Goal: Information Seeking & Learning: Learn about a topic

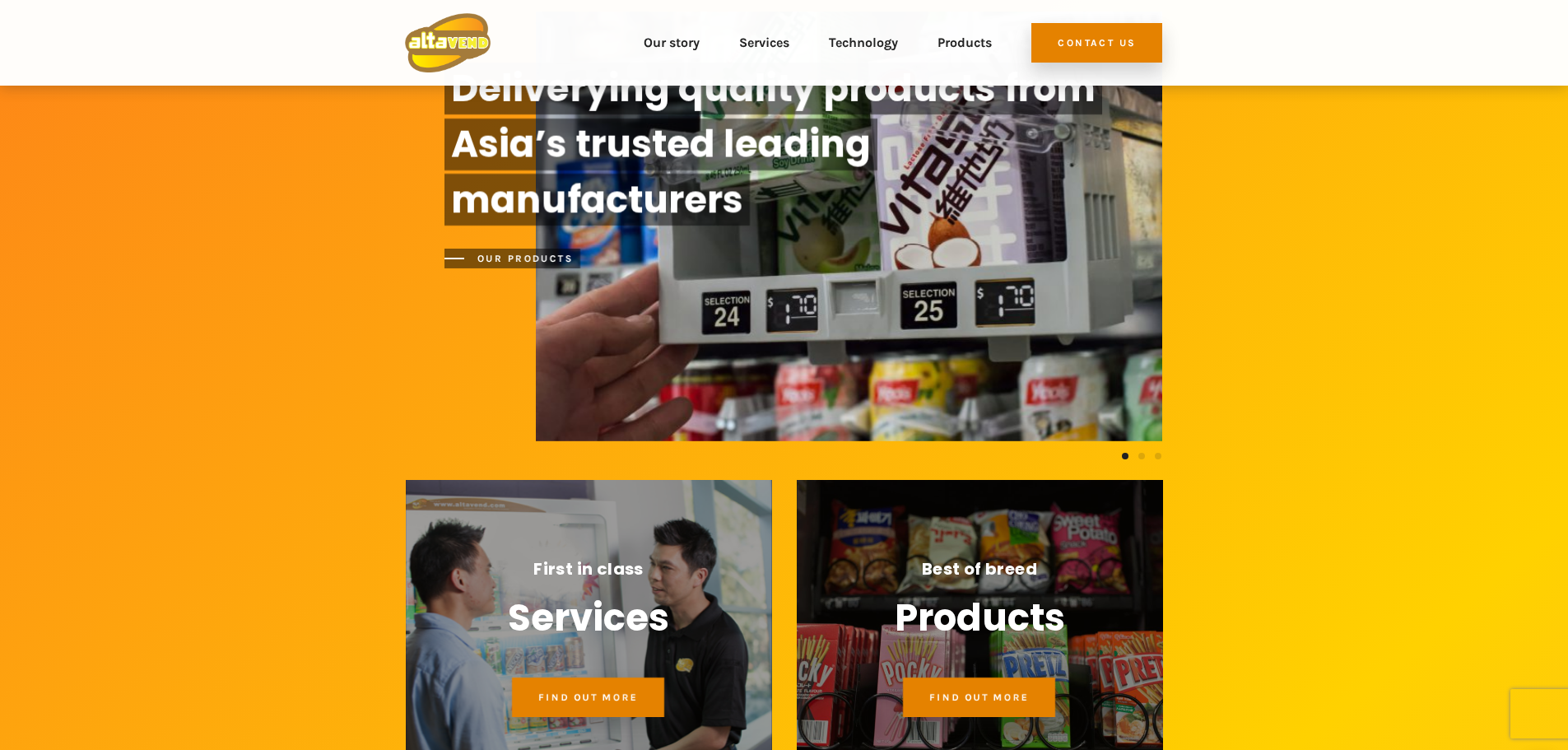
scroll to position [929, 0]
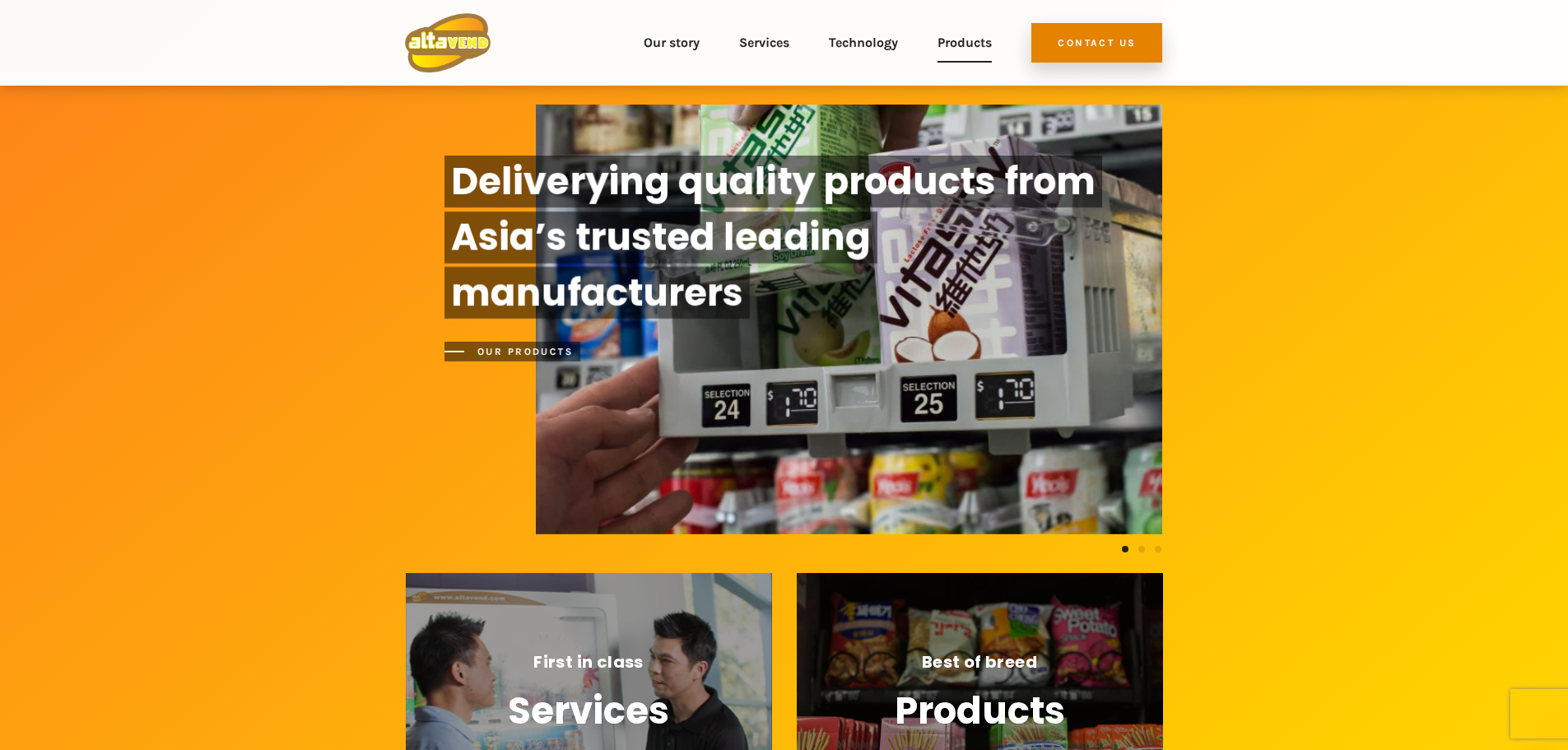
click at [960, 33] on link "Products" at bounding box center [965, 42] width 54 height 59
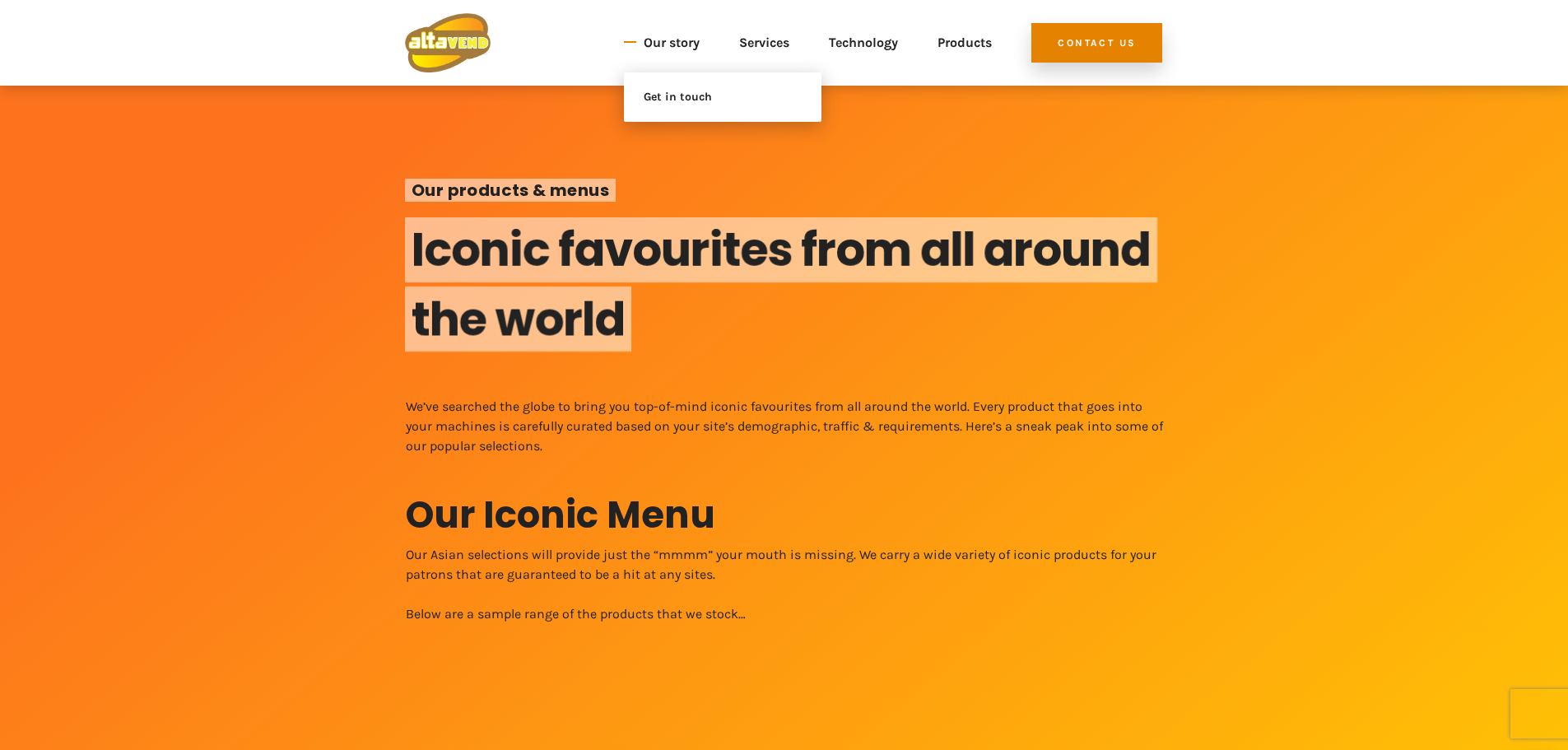
click at [657, 36] on link "Our story" at bounding box center [671, 42] width 56 height 59
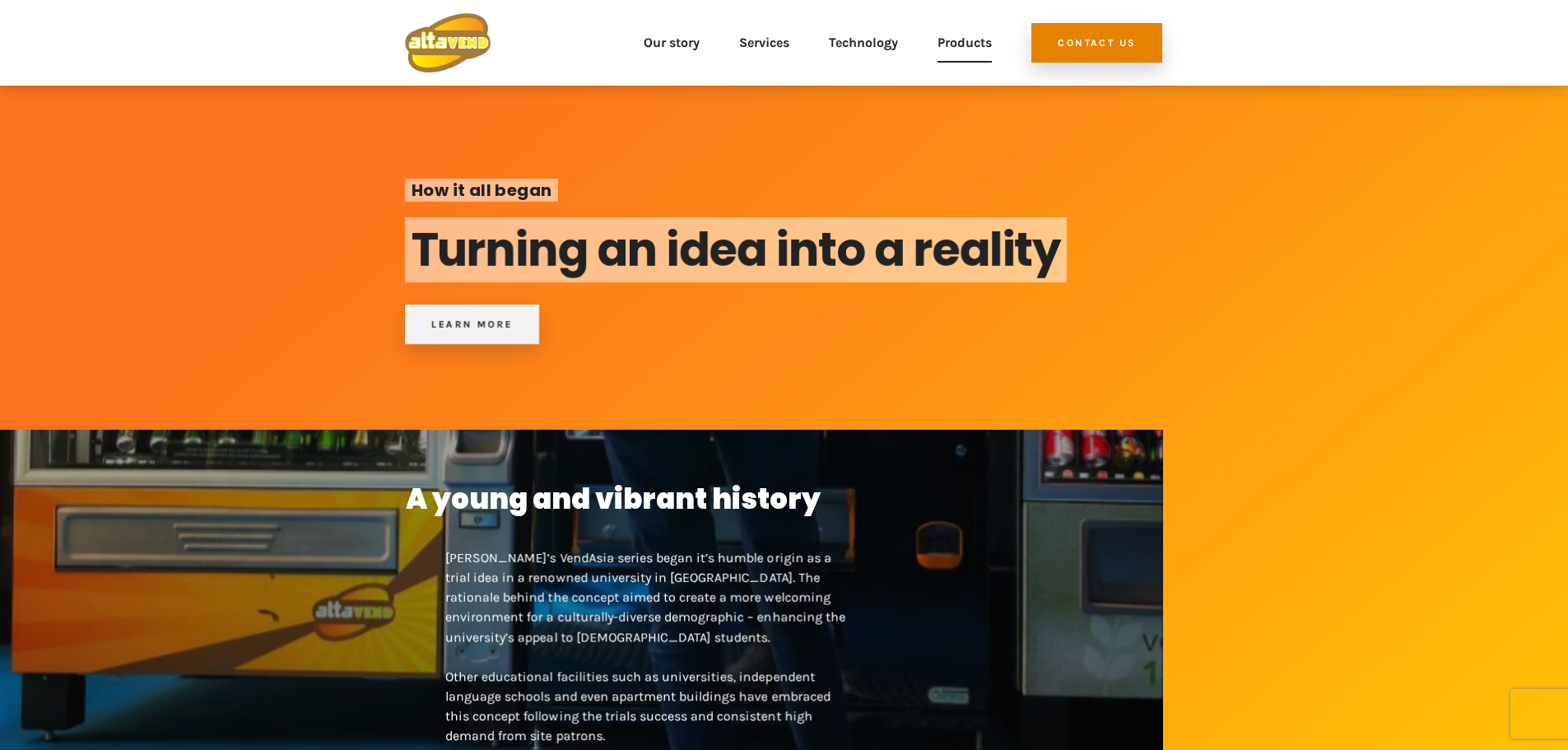
click at [978, 37] on link "Products" at bounding box center [965, 42] width 54 height 59
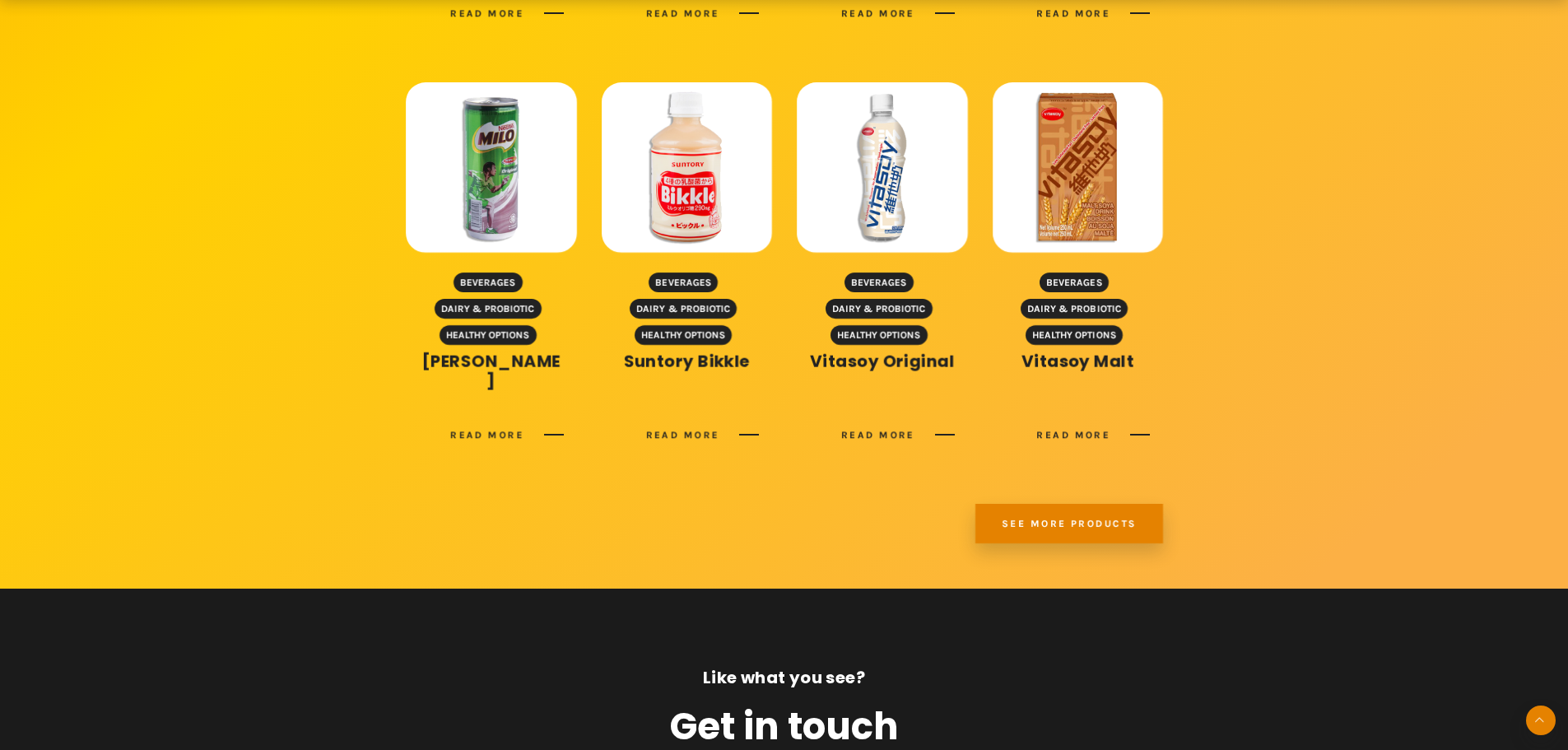
scroll to position [2223, 0]
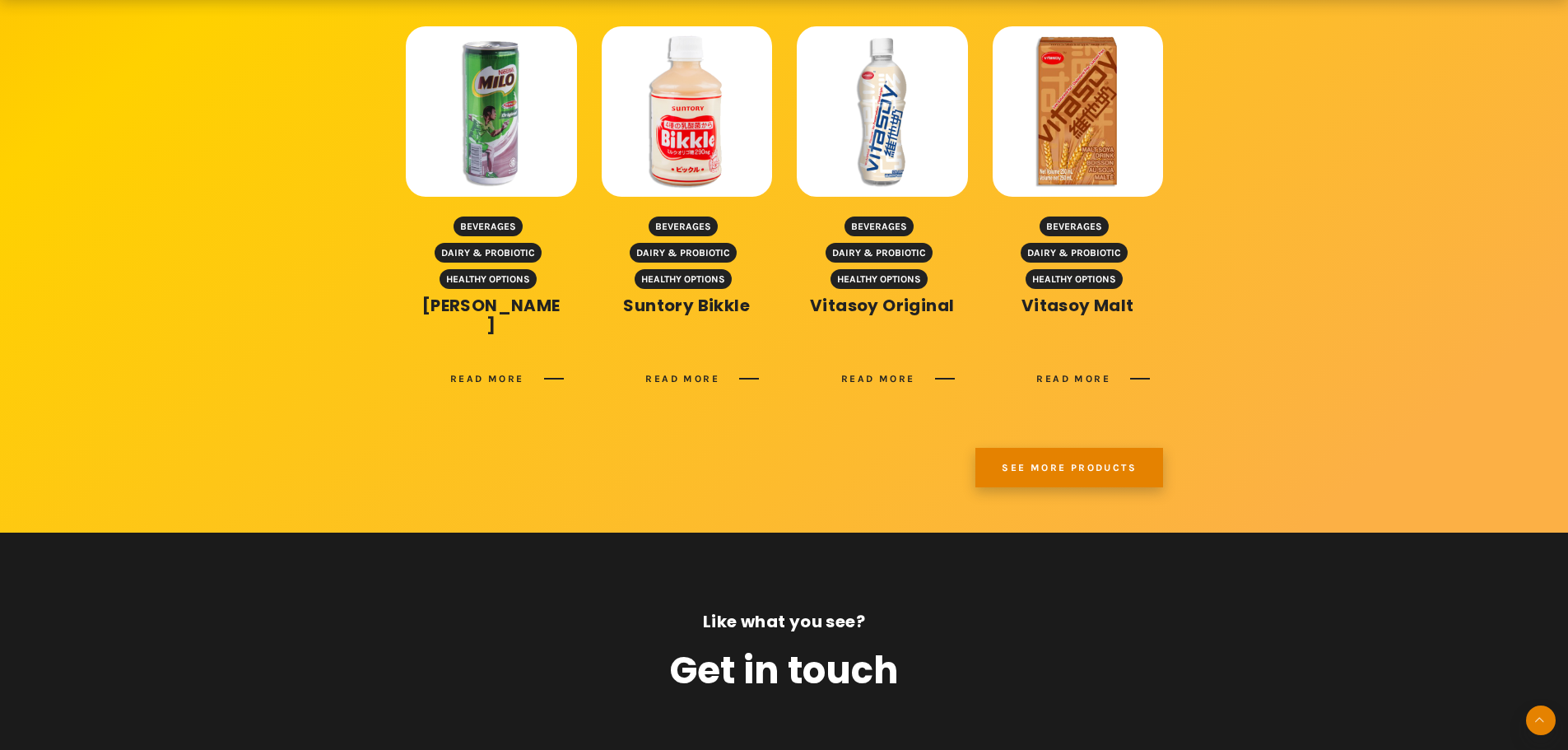
click at [1101, 448] on link "See more products" at bounding box center [1069, 468] width 188 height 39
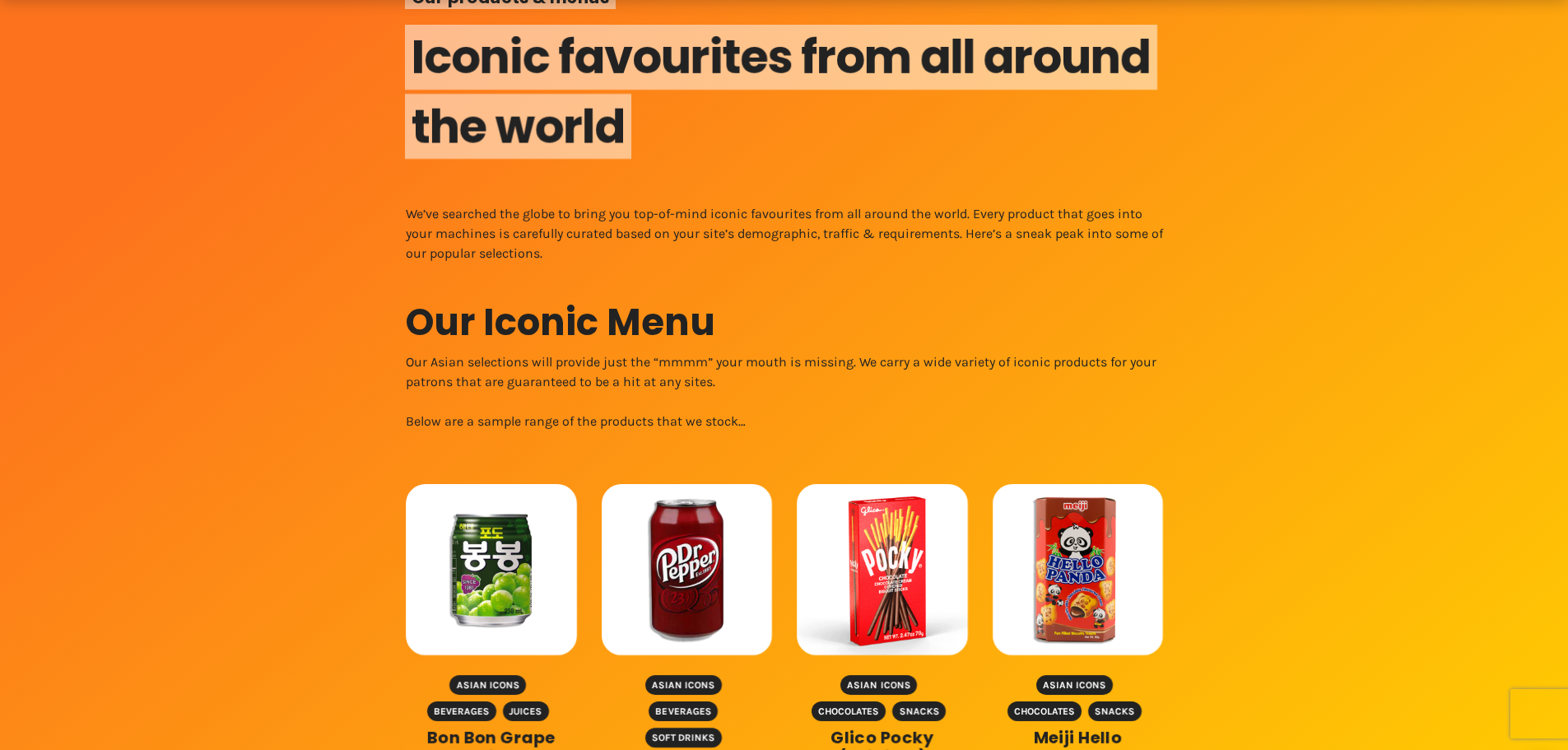
scroll to position [494, 0]
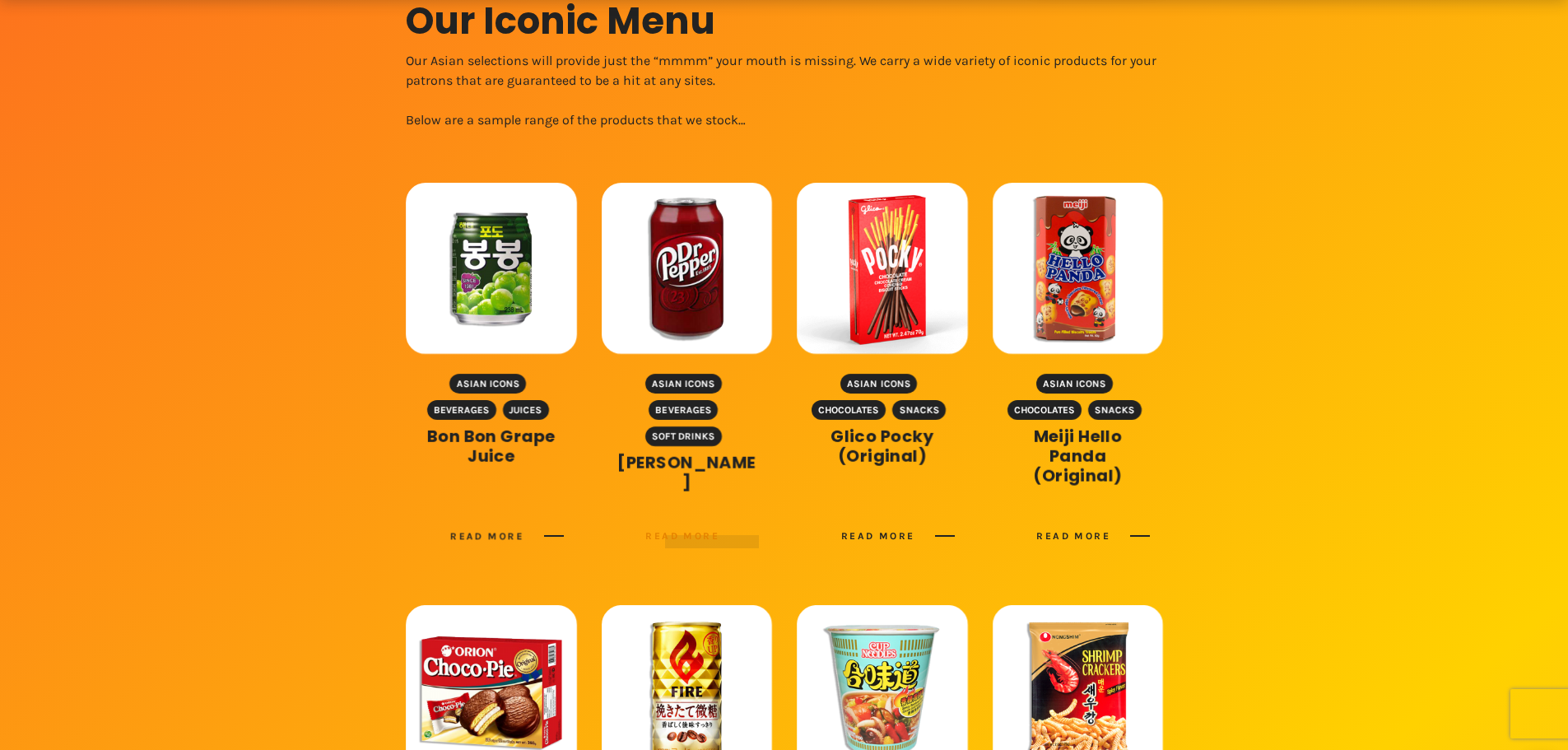
click at [712, 529] on link "Read more" at bounding box center [701, 535] width 113 height 20
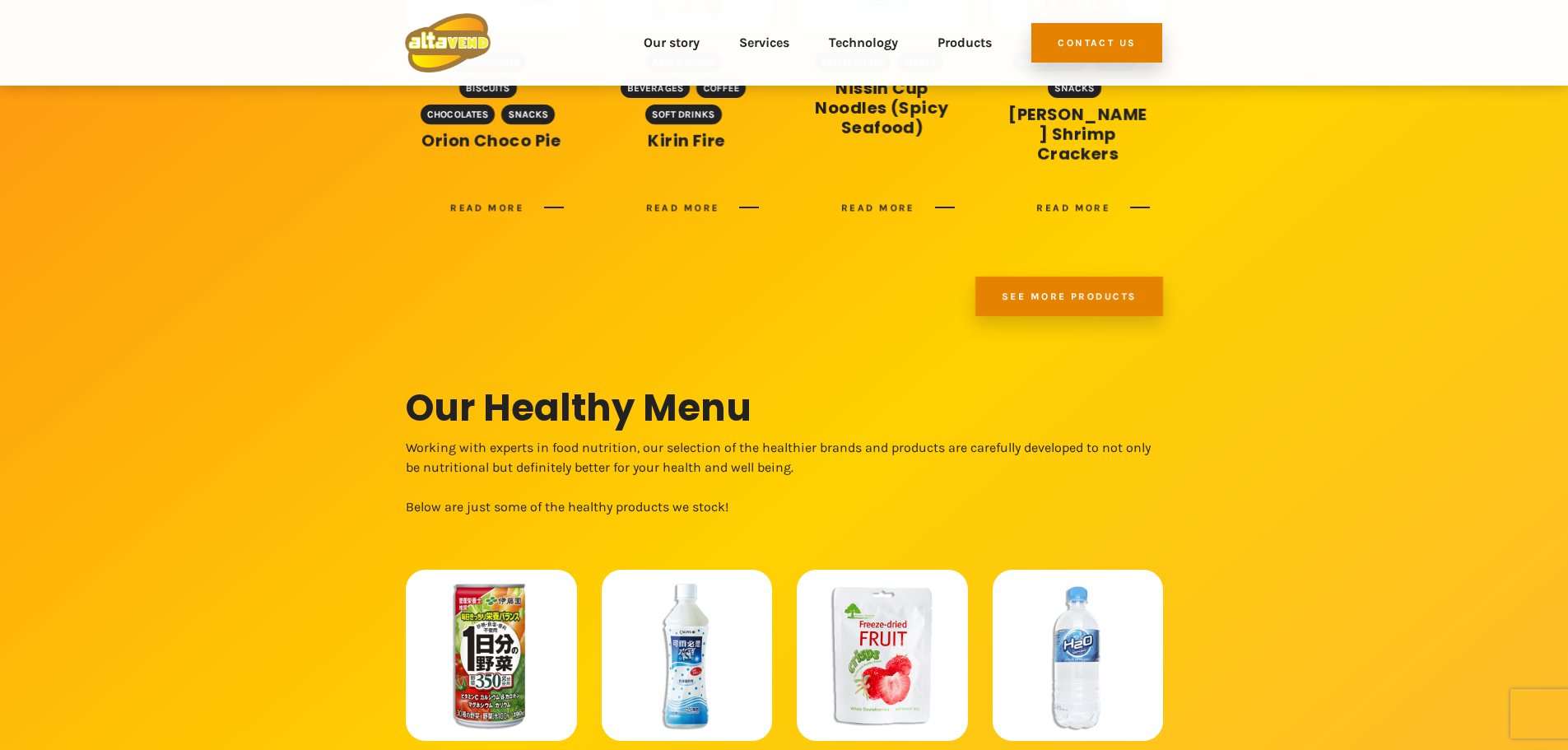
scroll to position [1234, 0]
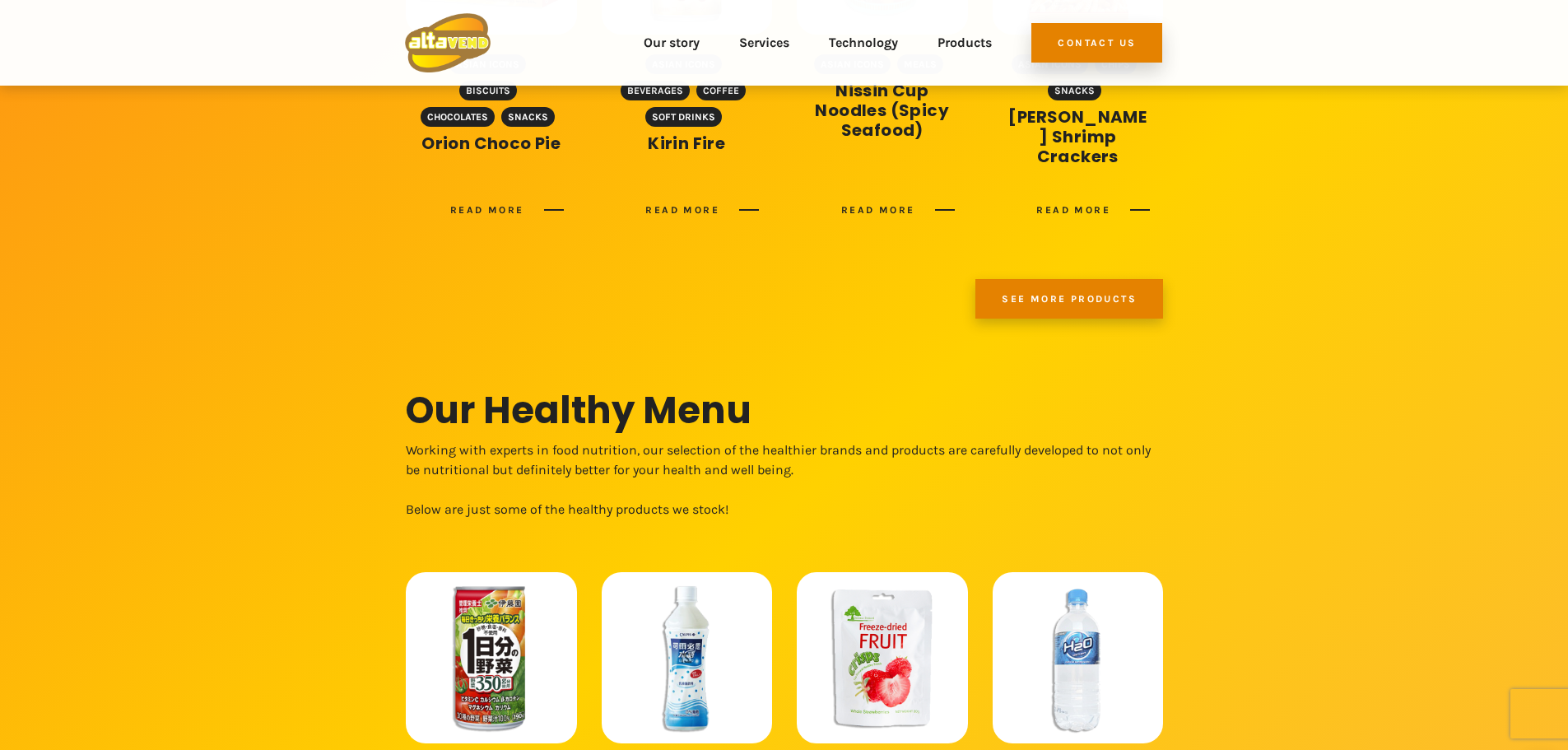
click at [1088, 300] on link "See more products" at bounding box center [1069, 298] width 188 height 39
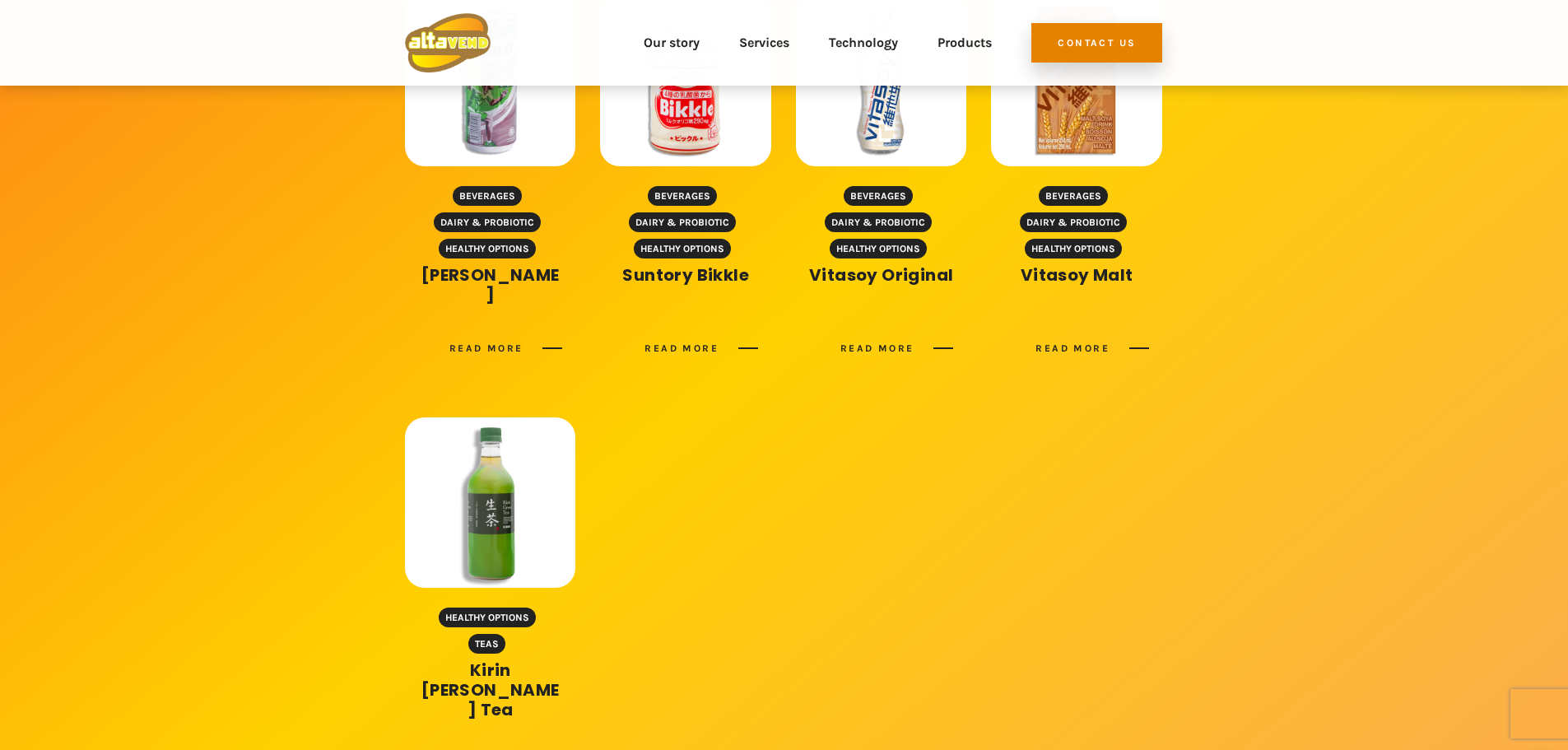
scroll to position [658, 0]
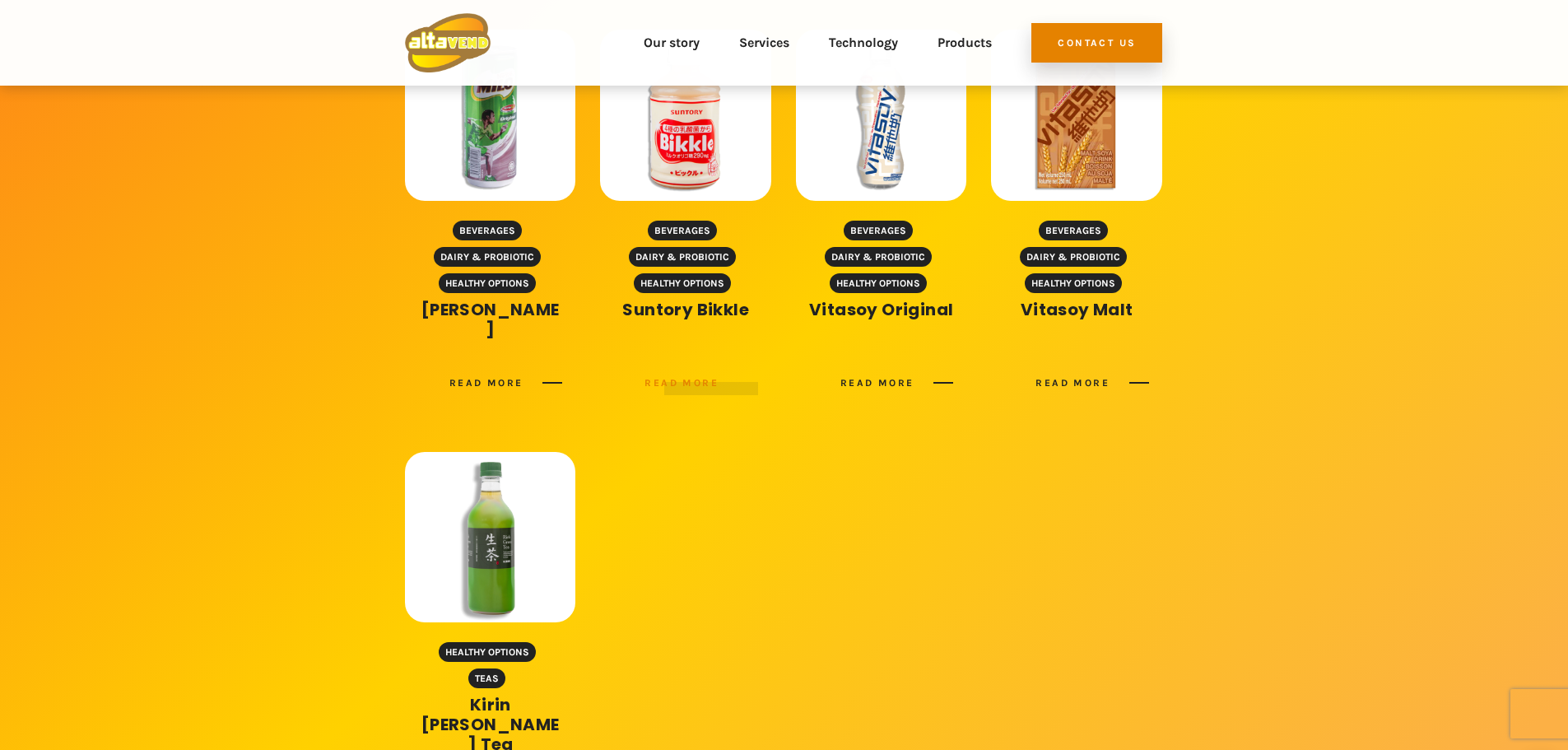
click at [710, 373] on link "Read more" at bounding box center [701, 382] width 113 height 20
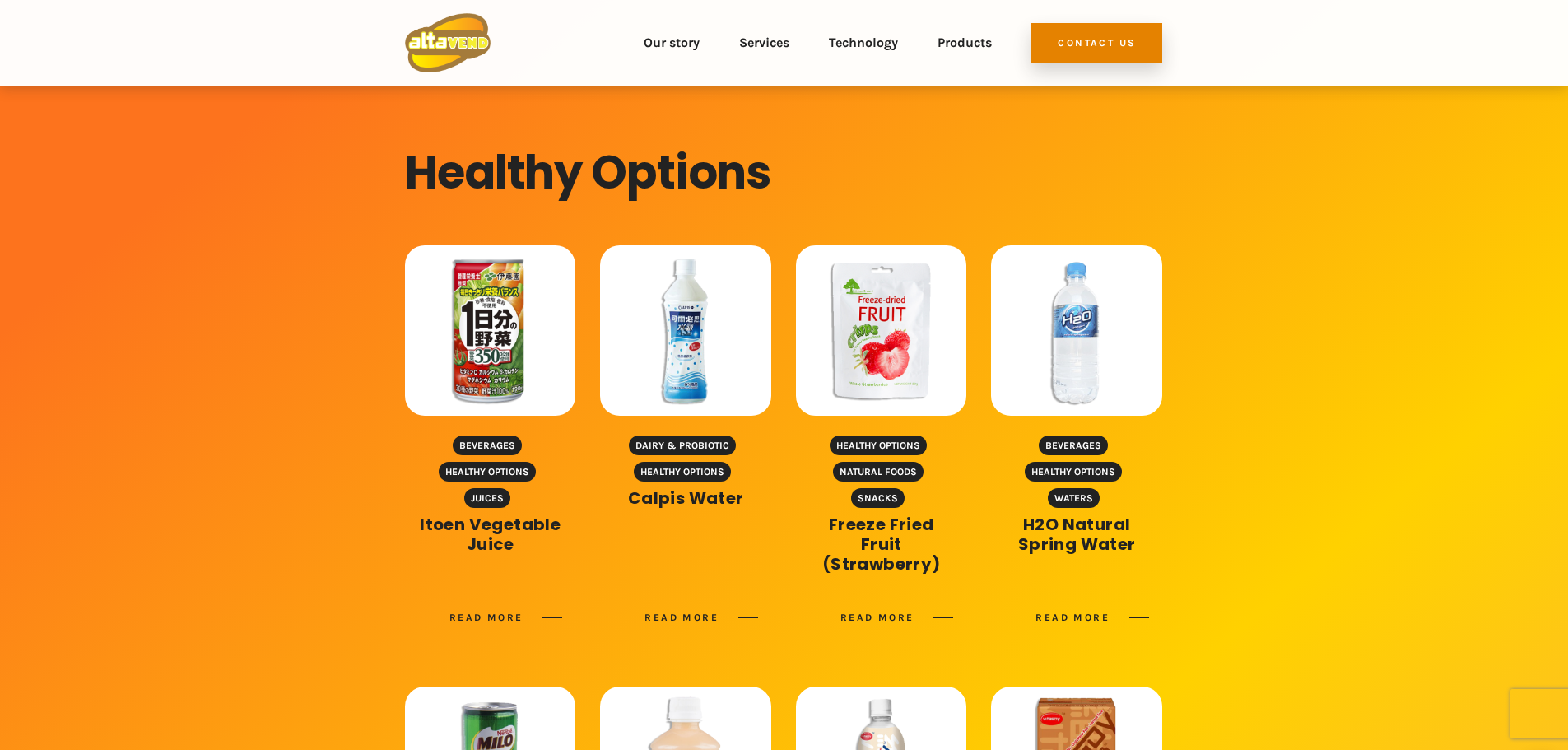
scroll to position [0, 0]
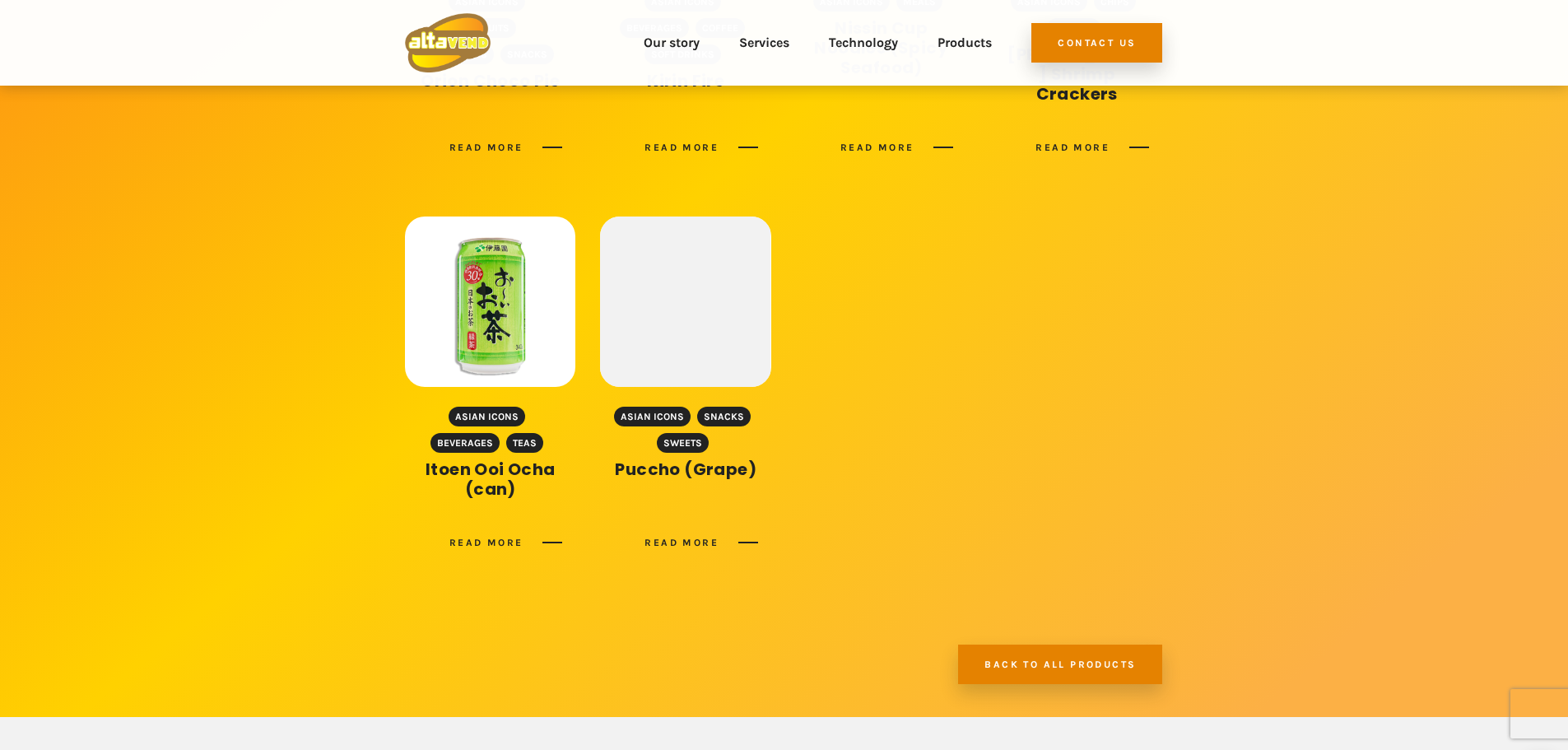
scroll to position [905, 0]
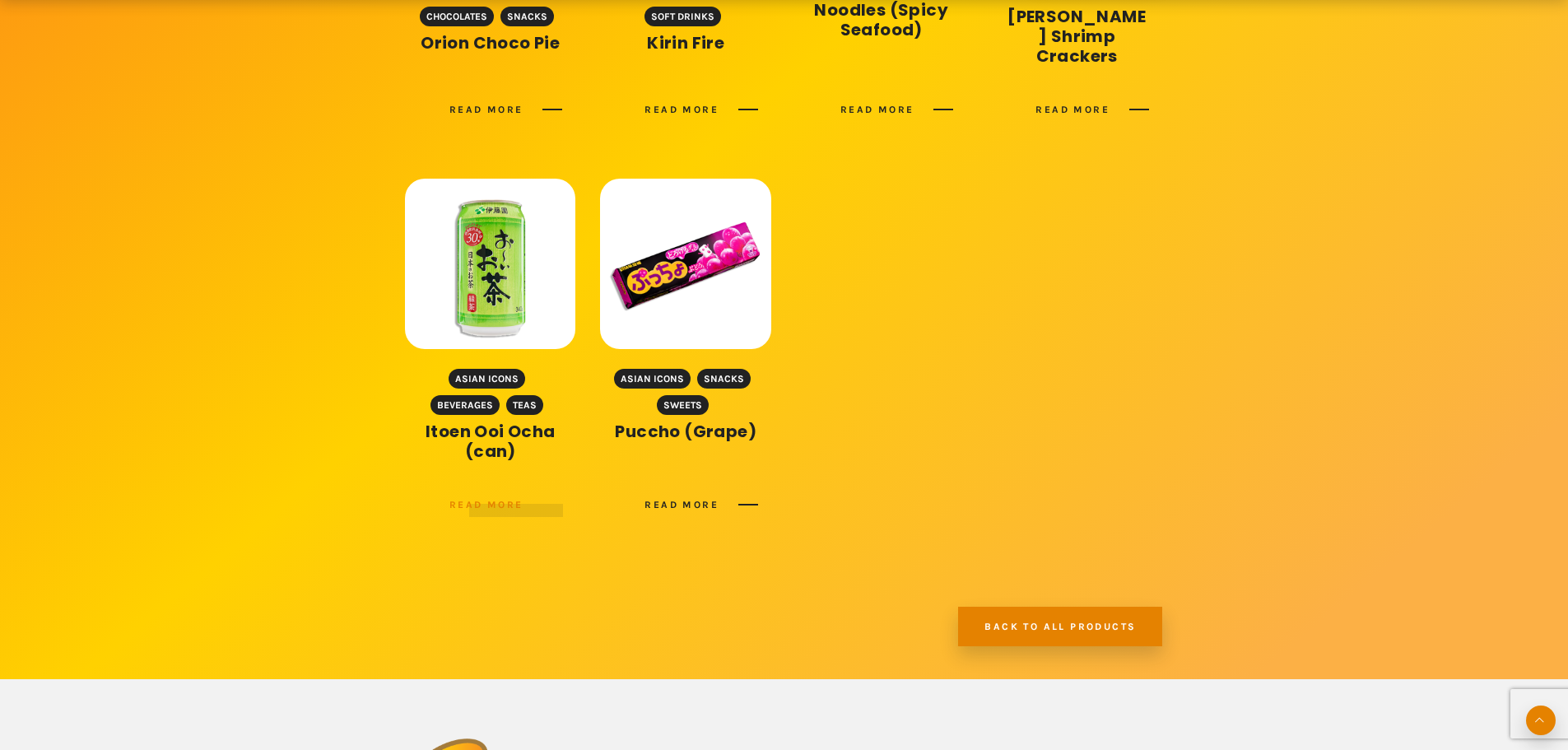
click at [504, 495] on link "Read more" at bounding box center [506, 504] width 113 height 20
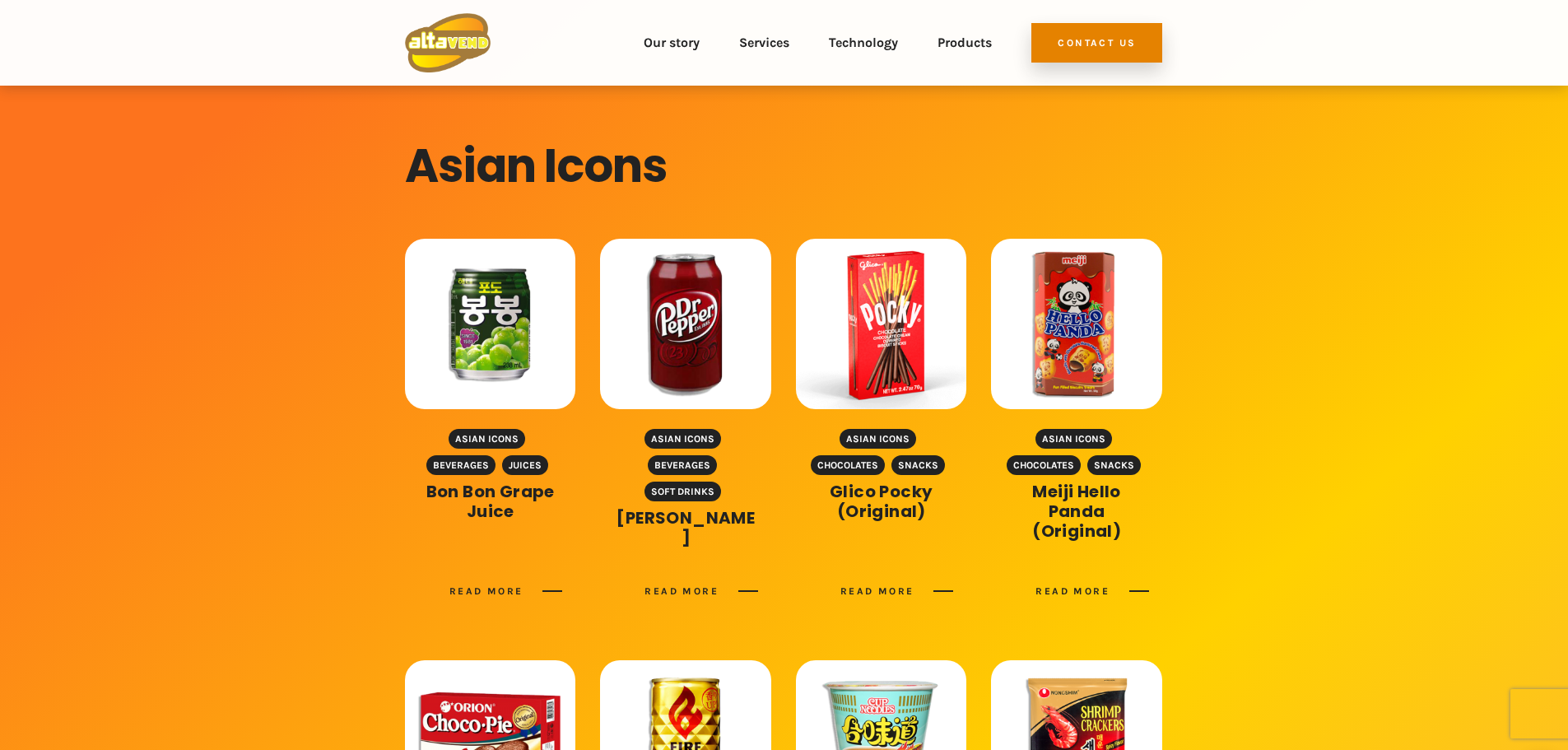
scroll to position [0, 0]
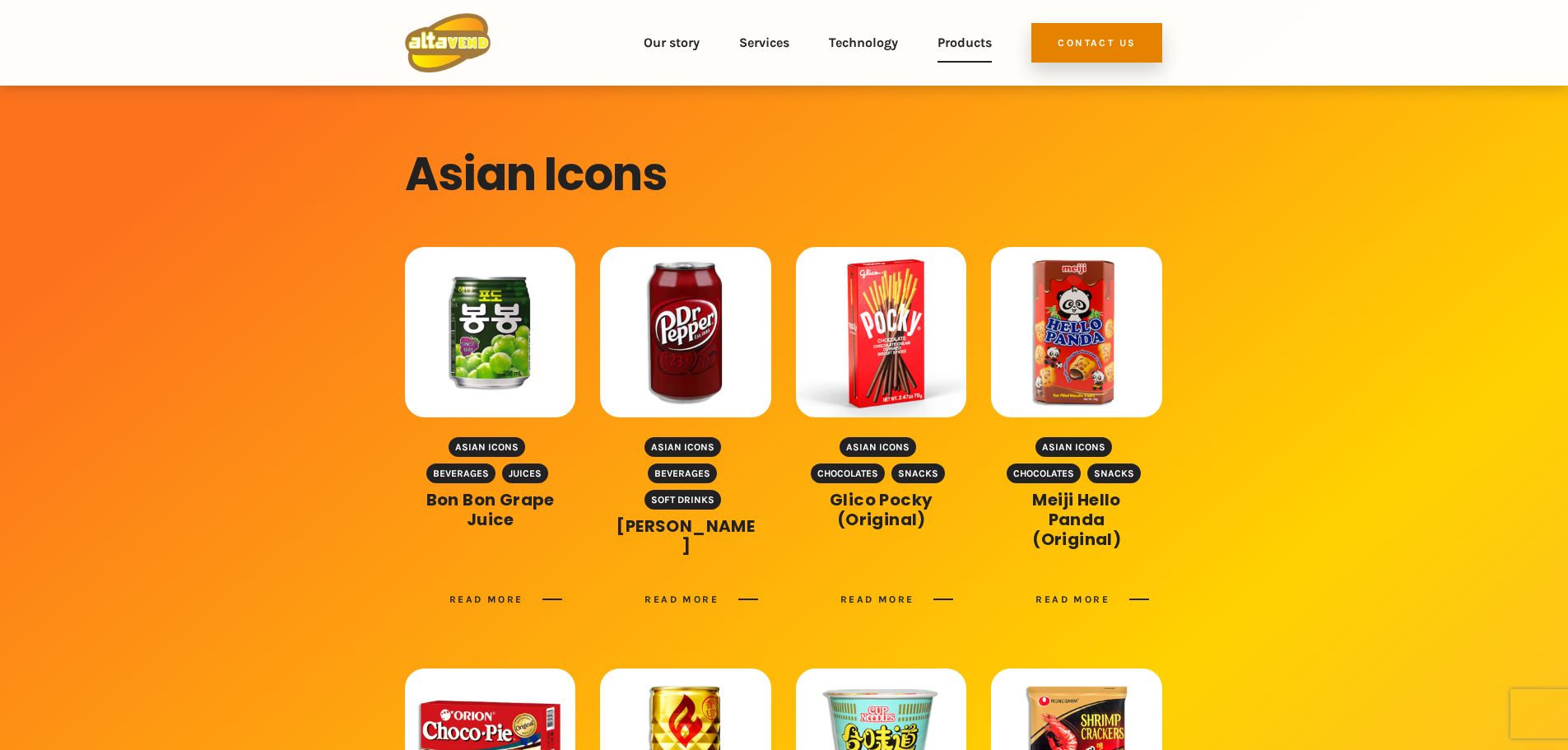
click at [948, 42] on link "Products" at bounding box center [965, 42] width 54 height 59
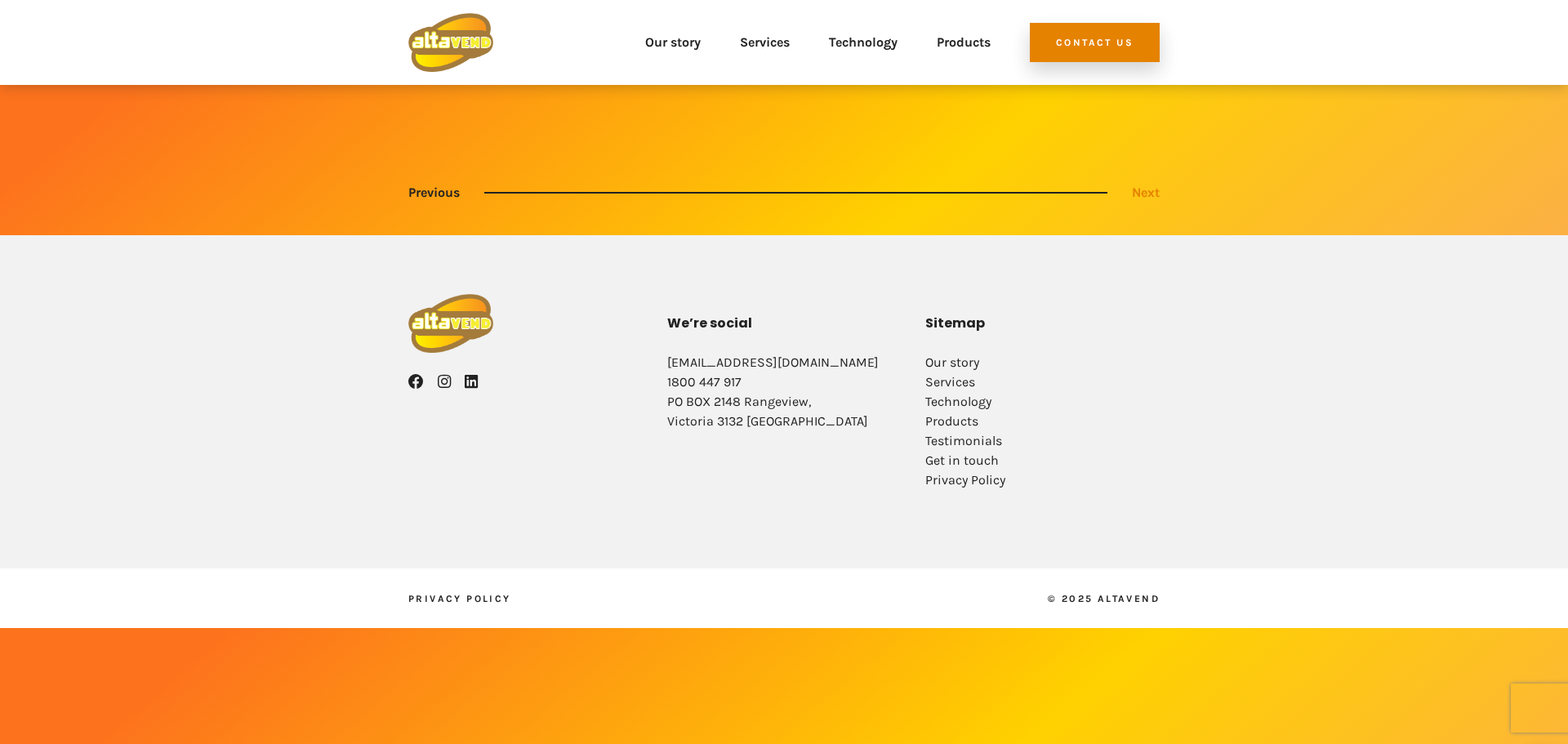
click at [1145, 192] on strong "Next" at bounding box center [1146, 192] width 28 height 16
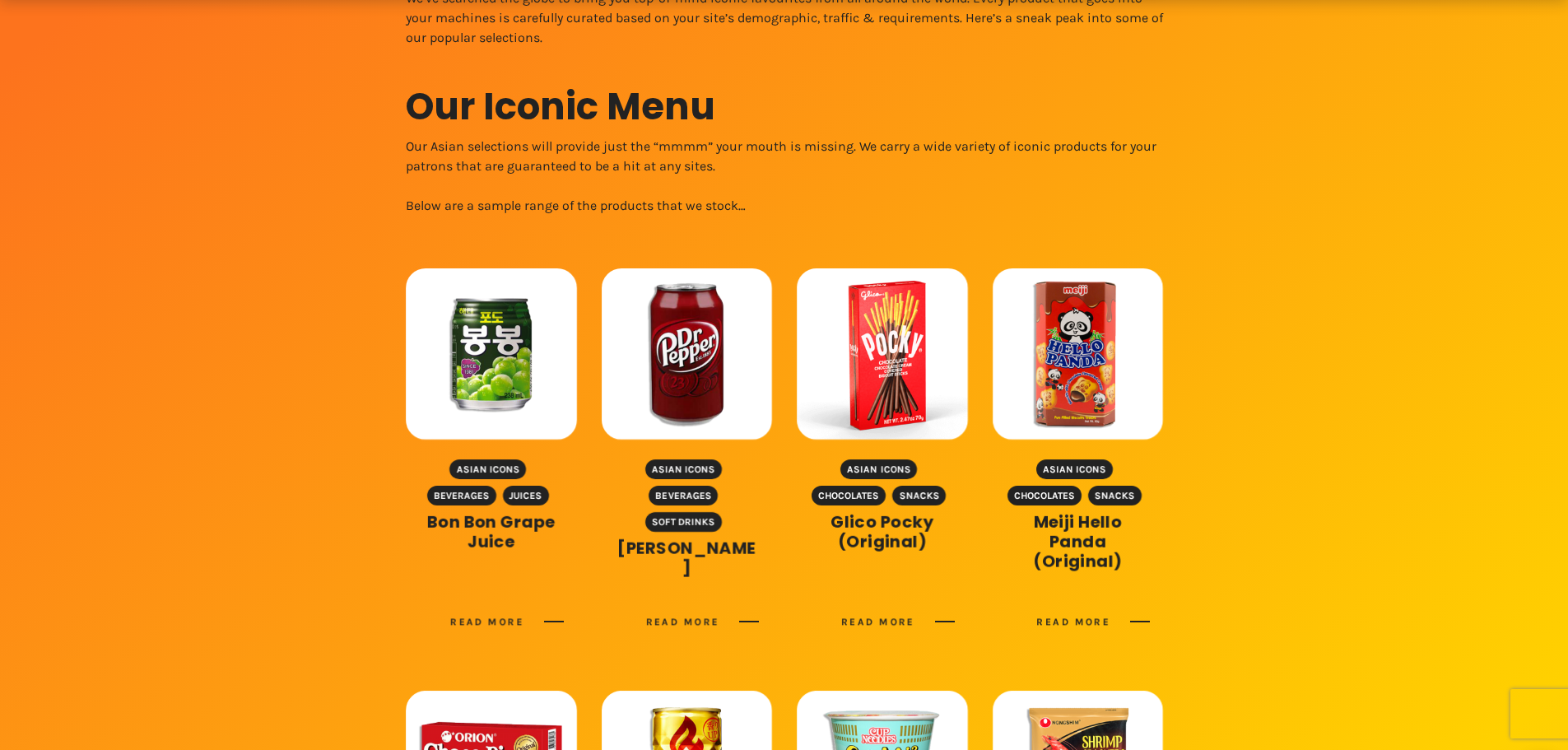
scroll to position [411, 0]
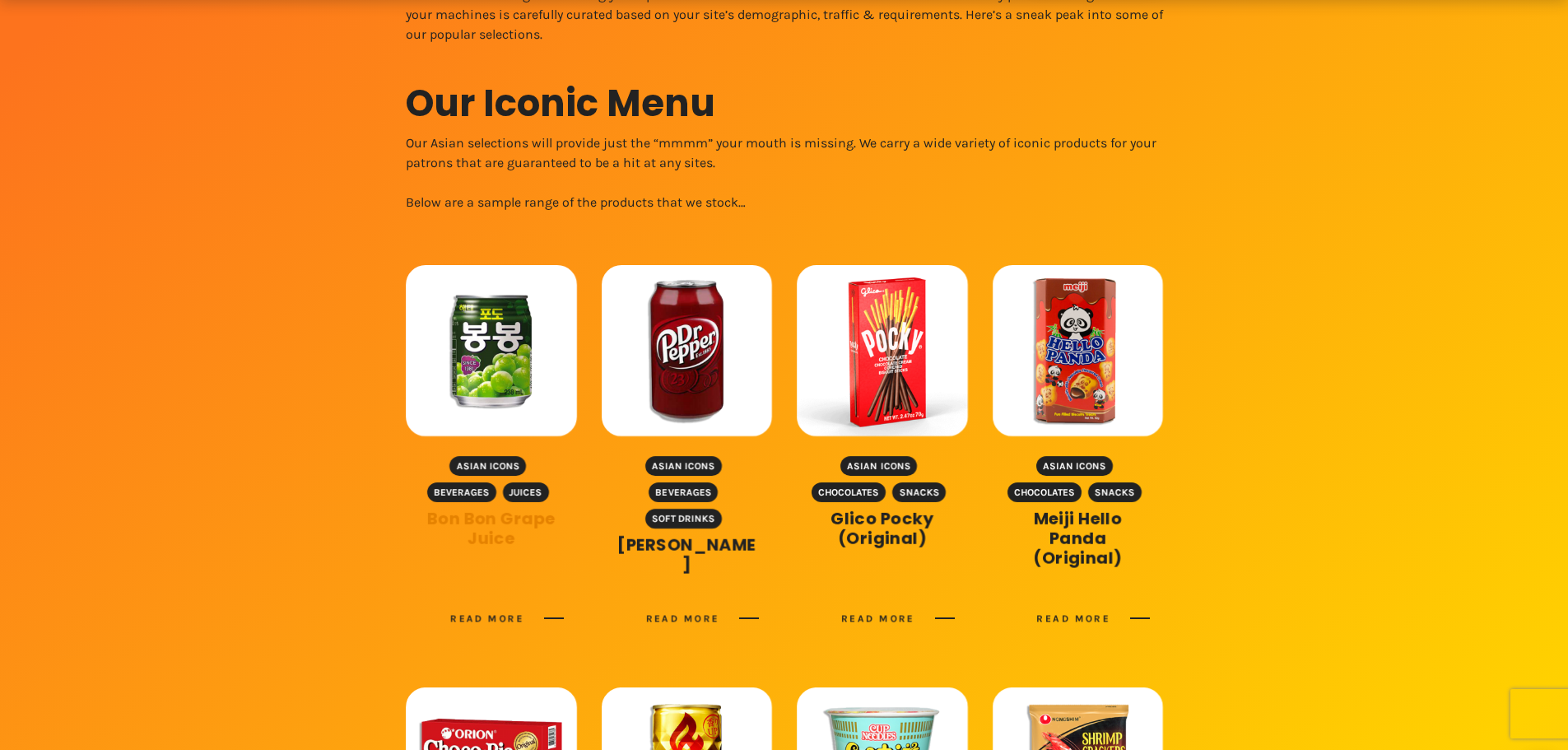
click at [499, 530] on link "Bon Bon Grape Juice" at bounding box center [490, 528] width 128 height 43
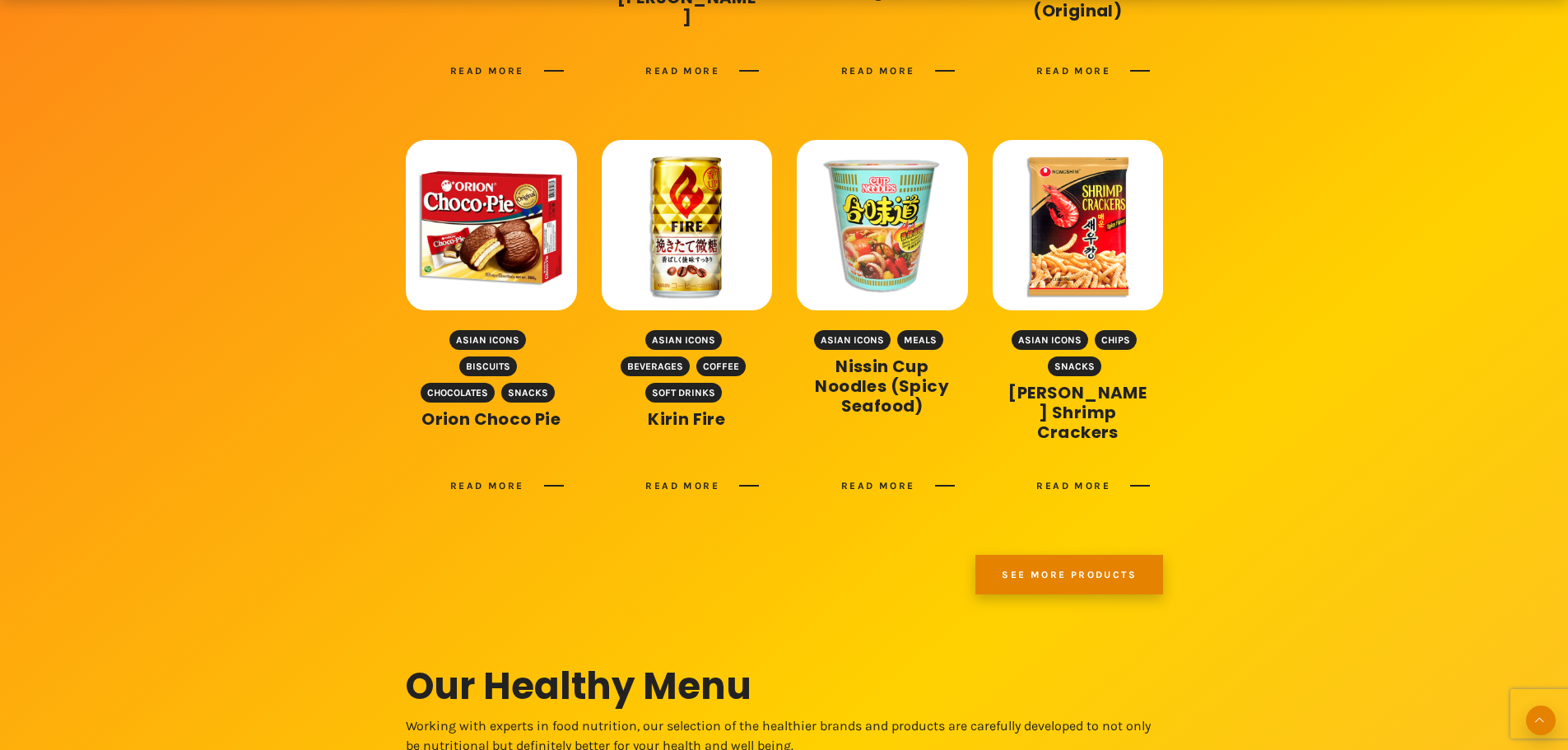
scroll to position [988, 0]
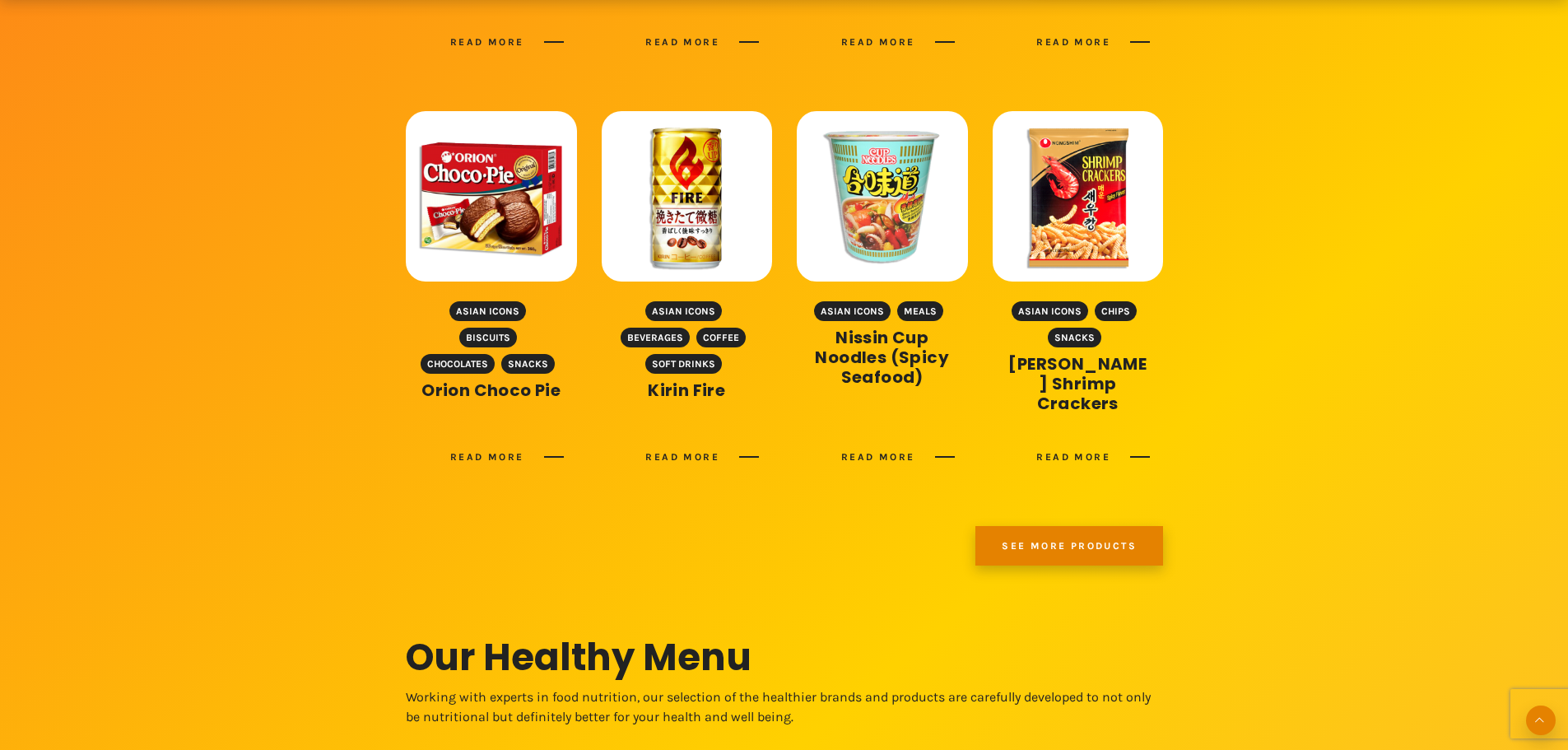
click at [1104, 541] on link "See more products" at bounding box center [1069, 545] width 188 height 39
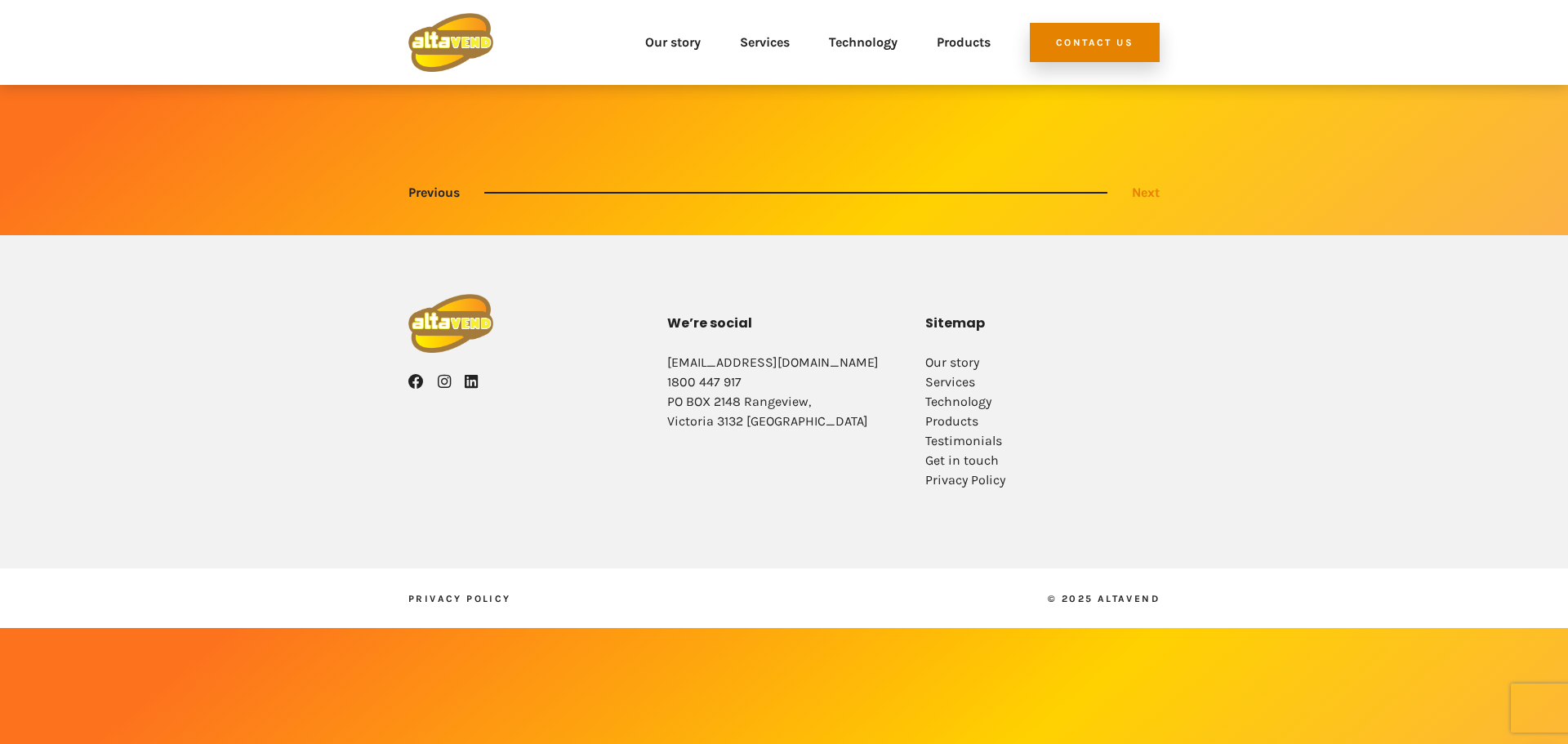
click at [1150, 194] on strong "Next" at bounding box center [1146, 192] width 28 height 16
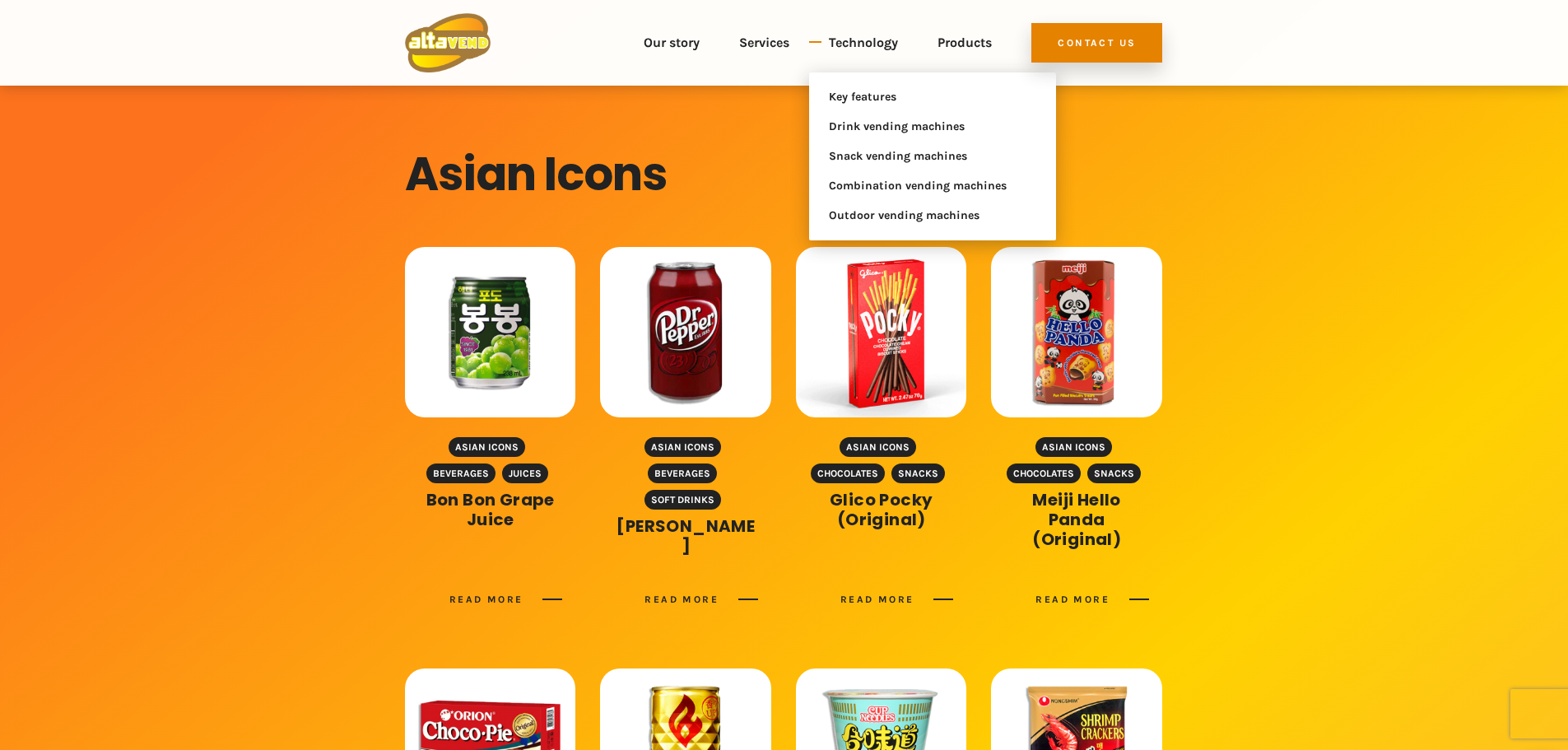
click at [852, 37] on link "Technology" at bounding box center [863, 42] width 69 height 59
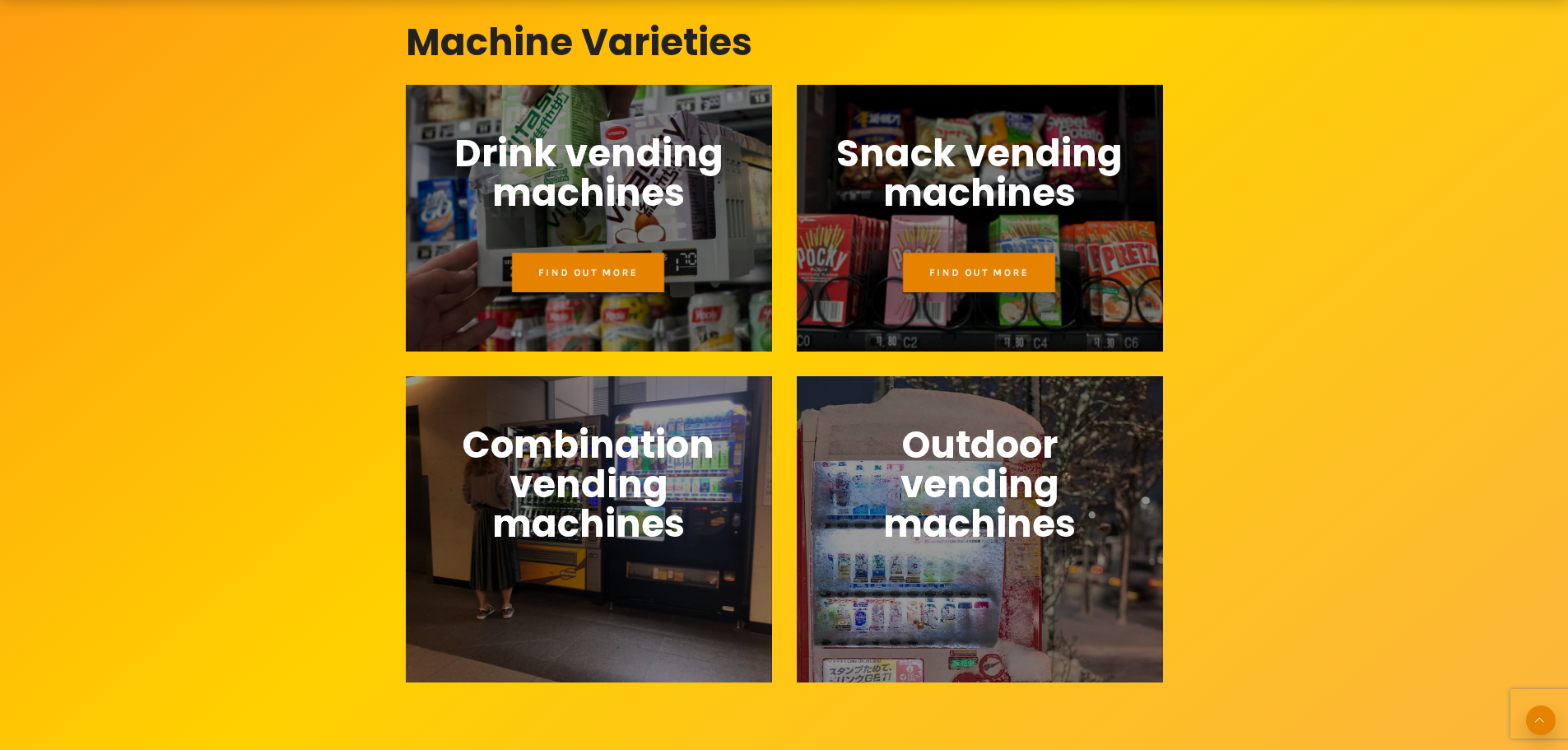
scroll to position [1234, 0]
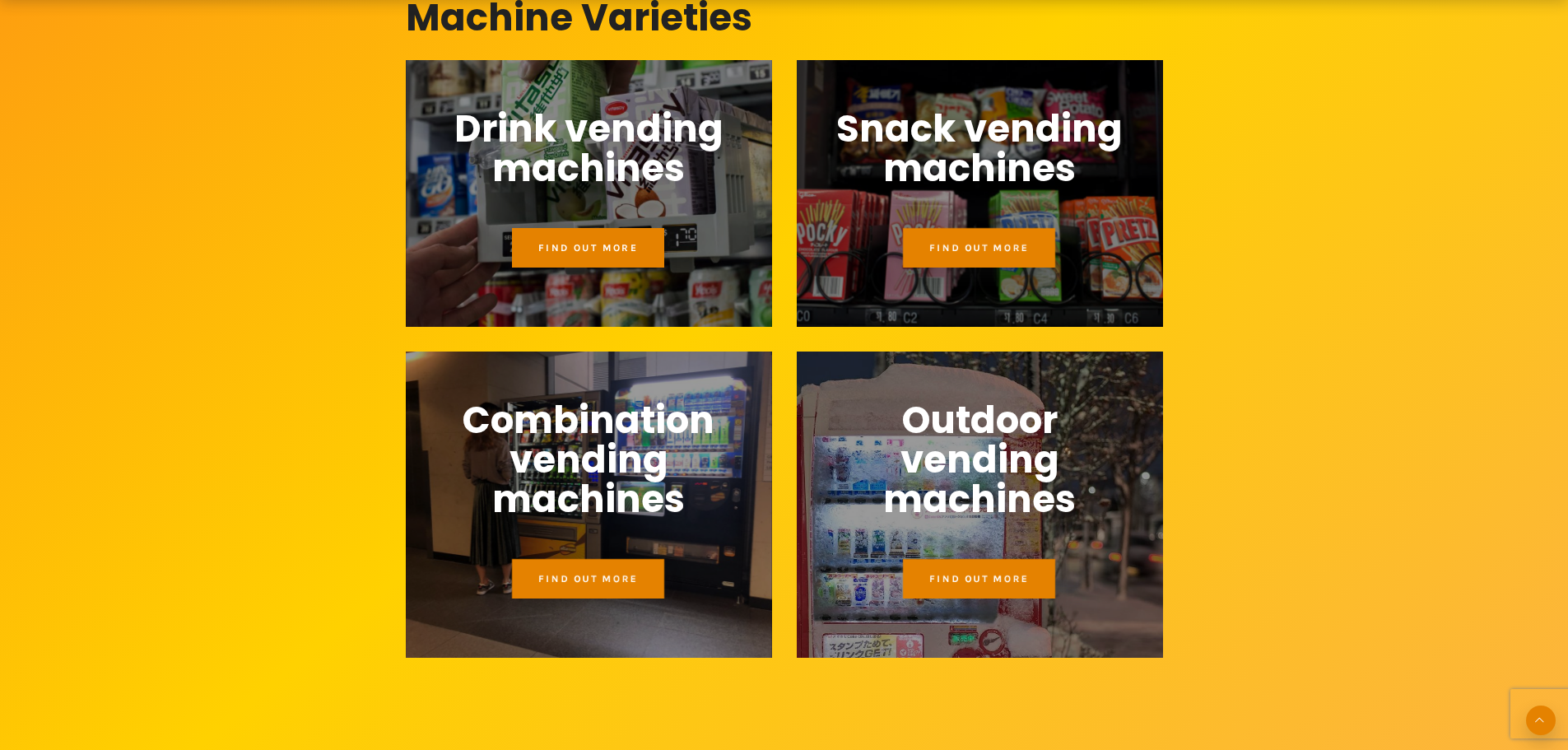
click at [577, 247] on span "Find out more" at bounding box center [588, 248] width 100 height 11
click at [585, 580] on span "Find out more" at bounding box center [588, 579] width 100 height 11
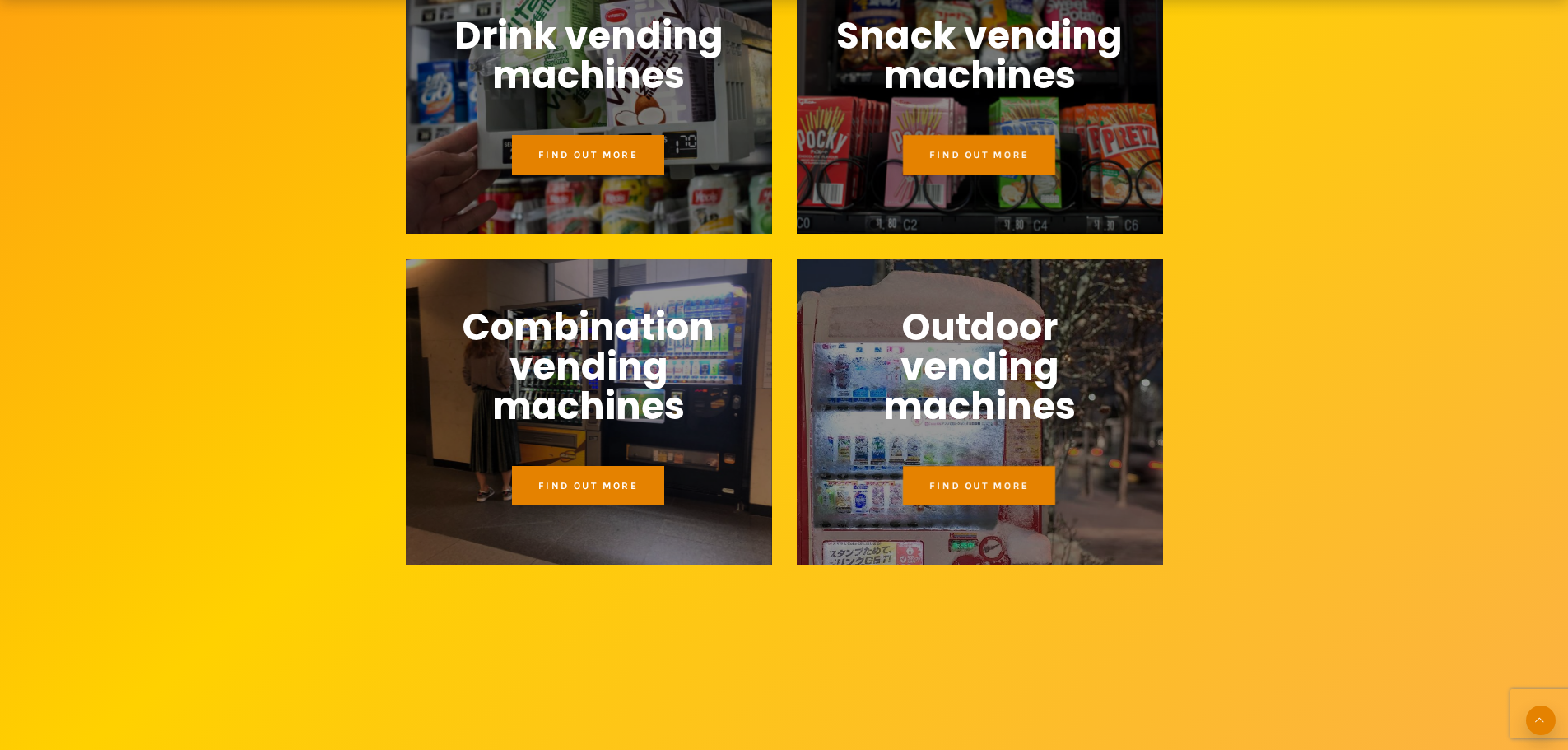
scroll to position [1728, 0]
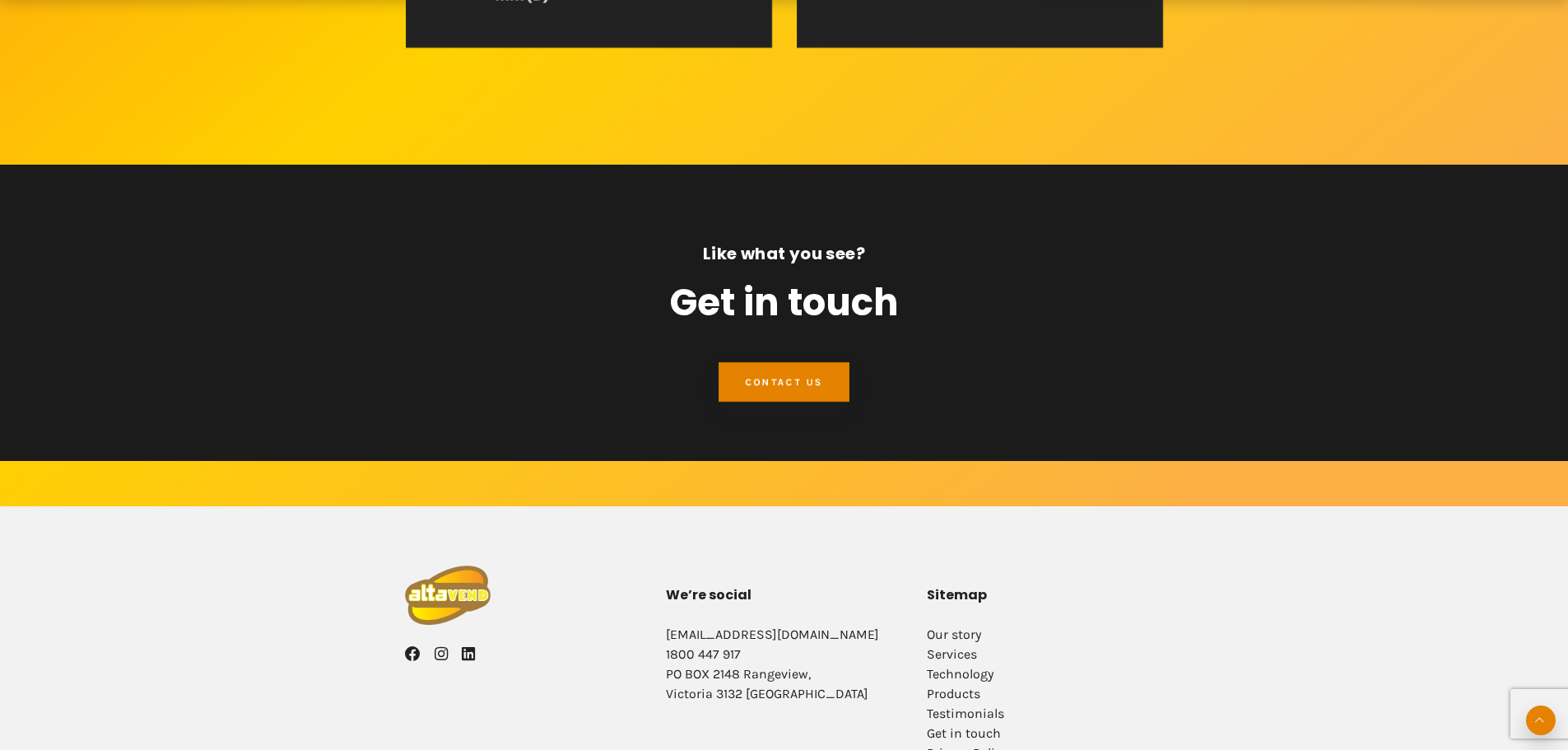
scroll to position [1399, 0]
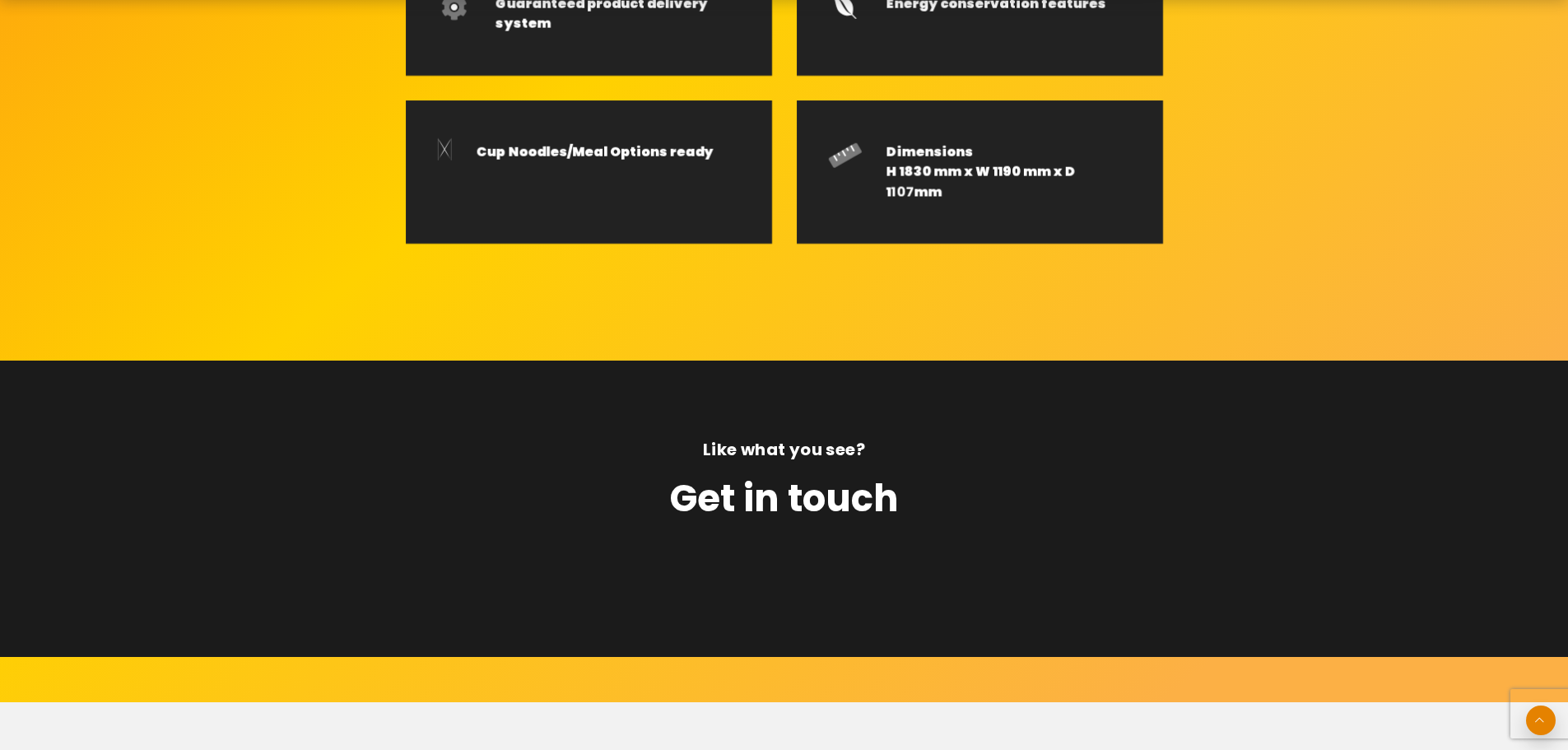
scroll to position [1317, 0]
